Goal: Navigation & Orientation: Find specific page/section

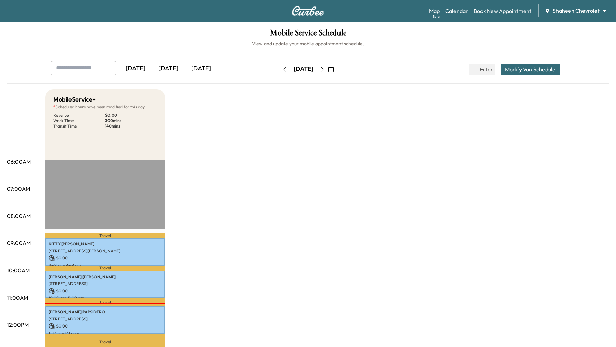
click at [589, 8] on body "Support Log Out Map Beta Calendar Book New Appointment Shaheen Chevrolet ******…" at bounding box center [308, 173] width 616 height 347
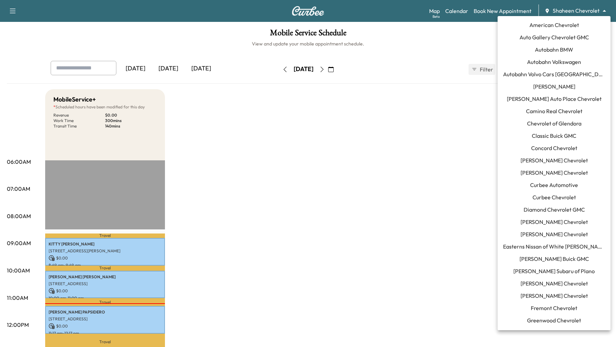
scroll to position [541, 0]
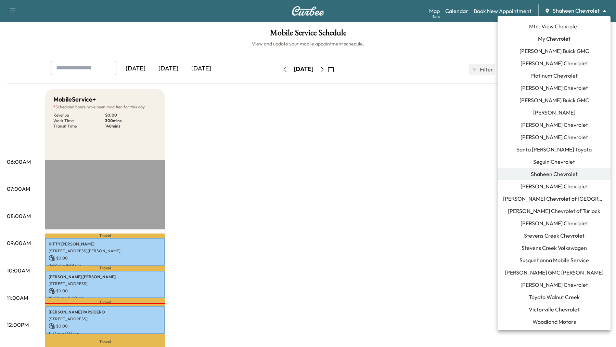
click at [406, 127] on div at bounding box center [308, 173] width 616 height 347
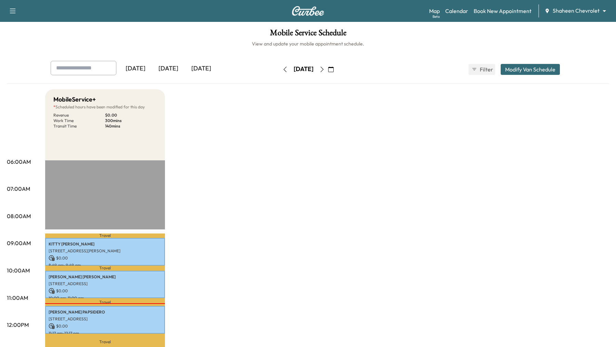
click at [177, 71] on div "[DATE]" at bounding box center [168, 69] width 33 height 16
click at [568, 11] on body "Support Log Out Map Beta Calendar Book New Appointment Shaheen Chevrolet ******…" at bounding box center [308, 173] width 616 height 347
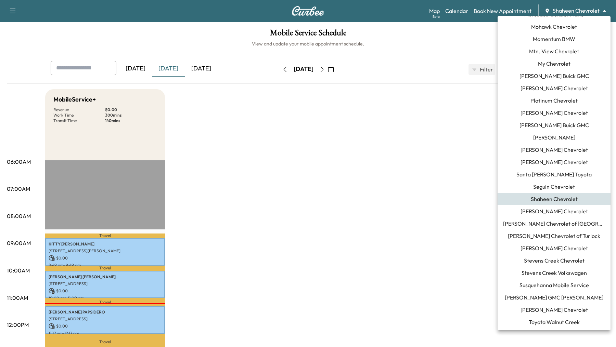
scroll to position [541, 0]
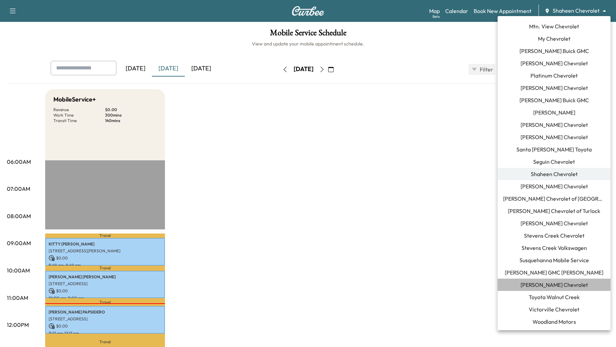
click at [559, 286] on span "[PERSON_NAME] Chevrolet" at bounding box center [554, 285] width 67 height 8
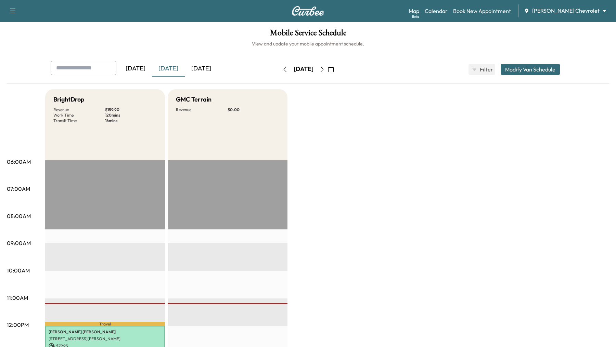
click at [136, 69] on div "[DATE]" at bounding box center [135, 69] width 33 height 16
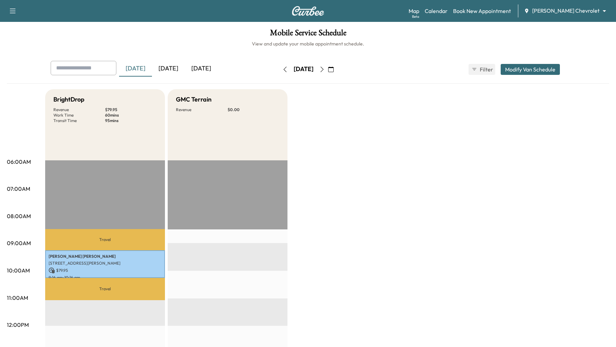
click at [210, 69] on div "[DATE]" at bounding box center [201, 69] width 33 height 16
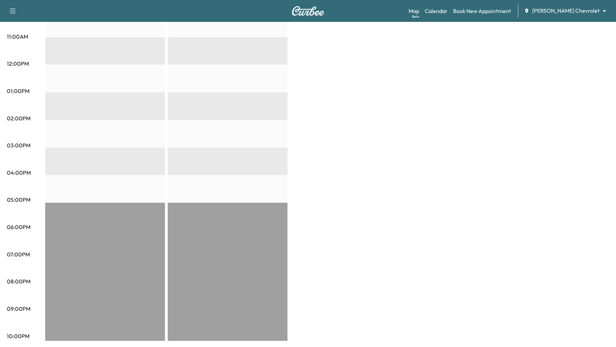
scroll to position [13, 0]
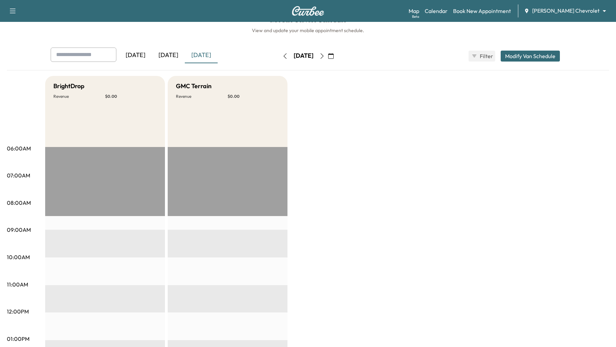
click at [173, 53] on div "[DATE]" at bounding box center [168, 56] width 33 height 16
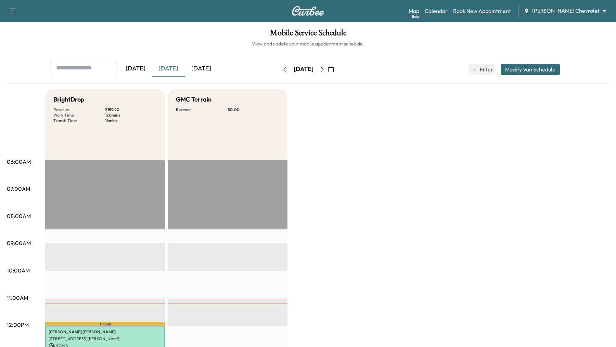
click at [144, 67] on div "[DATE]" at bounding box center [135, 69] width 33 height 16
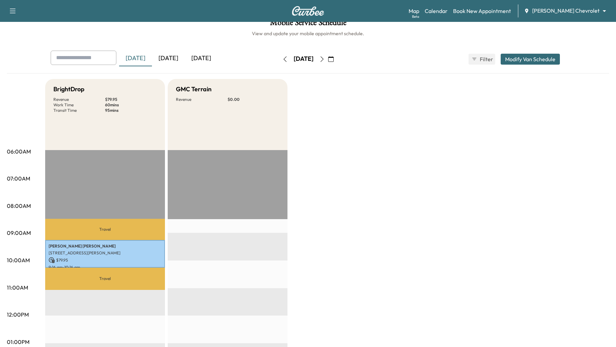
scroll to position [12, 0]
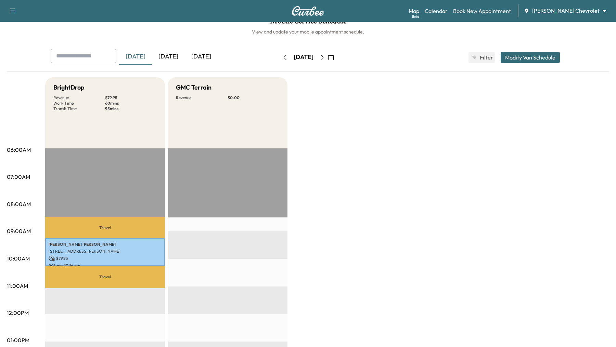
click at [176, 50] on div "[DATE]" at bounding box center [168, 57] width 33 height 16
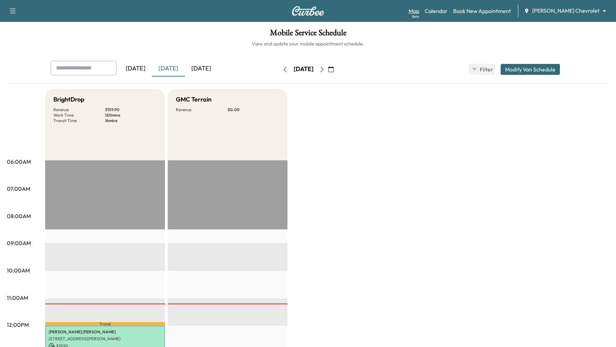
click at [419, 10] on link "Map Beta" at bounding box center [414, 11] width 11 height 8
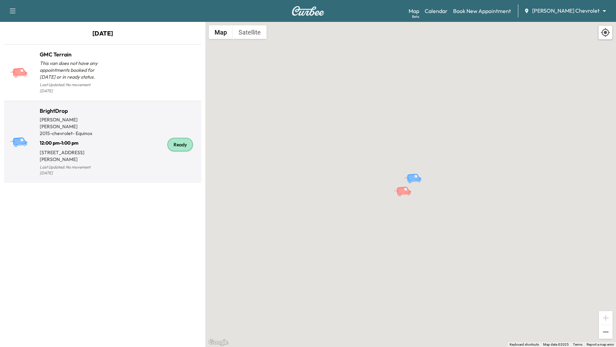
click at [133, 138] on div "Ready" at bounding box center [151, 145] width 96 height 66
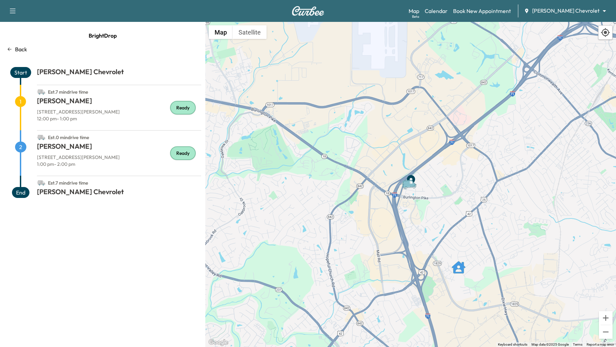
click at [123, 106] on h1 "[PERSON_NAME]" at bounding box center [119, 102] width 164 height 12
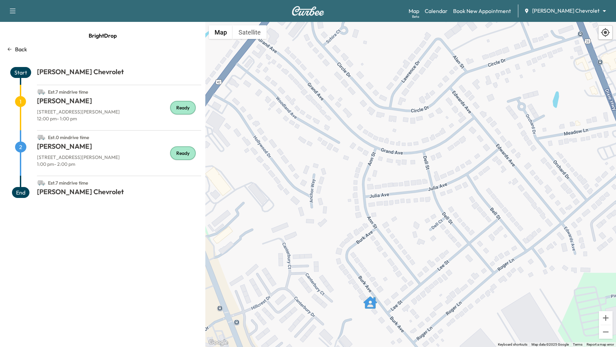
click at [461, 259] on div "To activate drag with keyboard, press Alt + Enter. Once in keyboard drag state,…" at bounding box center [410, 184] width 411 height 325
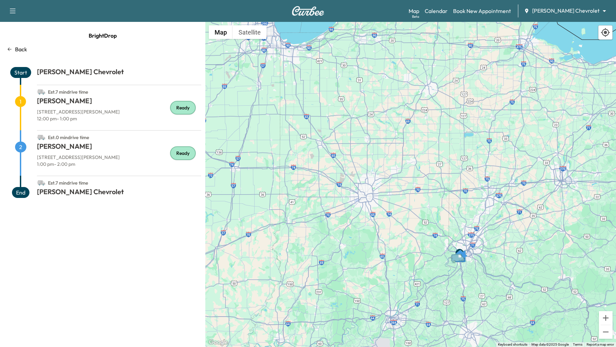
click at [606, 11] on body "Support Log Out Map Beta Calendar Book New Appointment [PERSON_NAME] Chevrolet …" at bounding box center [308, 173] width 616 height 347
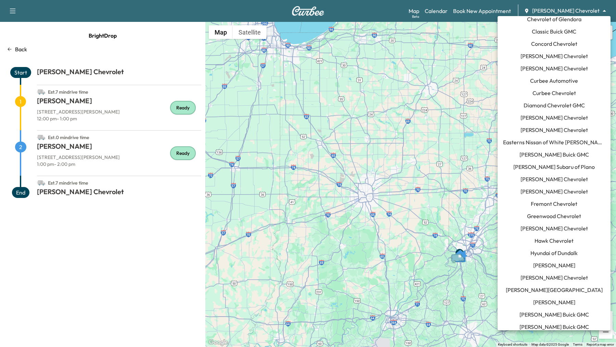
scroll to position [55, 0]
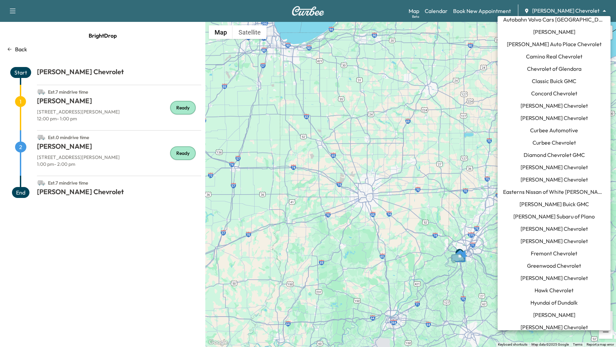
click at [553, 129] on span "Curbee Automotive" at bounding box center [554, 130] width 48 height 8
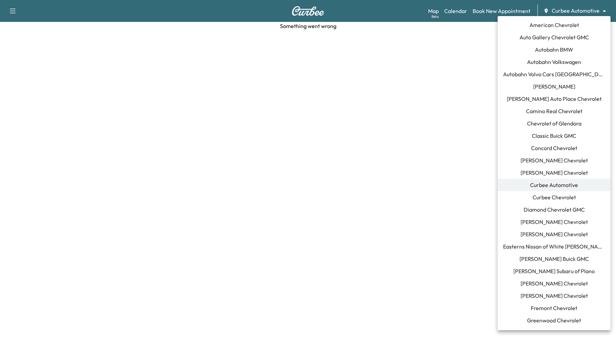
click at [577, 9] on body "Support Log Out Map Beta Calendar Book New Appointment Curbee Automotive ******…" at bounding box center [308, 173] width 616 height 347
click at [553, 197] on span "Curbee Chevrolet" at bounding box center [554, 197] width 43 height 8
click at [600, 10] on body "Support Log Out Map Beta Calendar Book New Appointment Curbee Chevrolet *******…" at bounding box center [308, 173] width 616 height 347
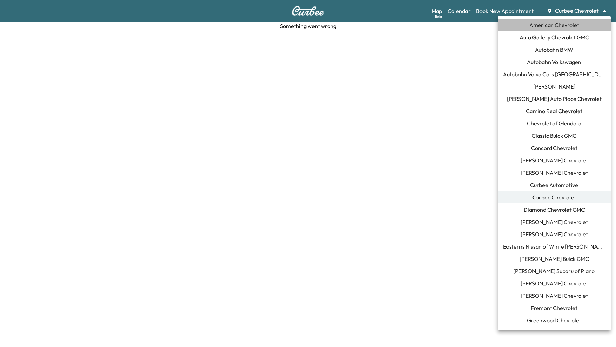
click at [567, 26] on span "American Chevrolet" at bounding box center [554, 25] width 50 height 8
